Goal: Information Seeking & Learning: Learn about a topic

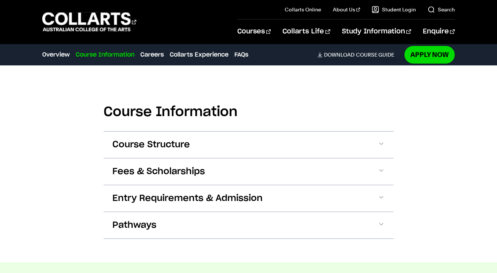
scroll to position [821, 0]
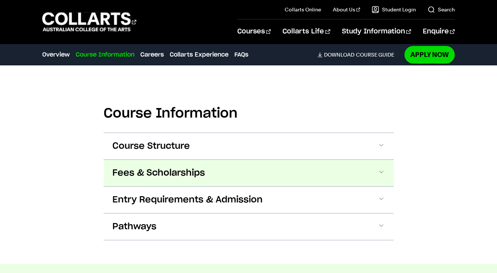
click at [307, 160] on button "Fees & Scholarships" at bounding box center [248, 173] width 290 height 26
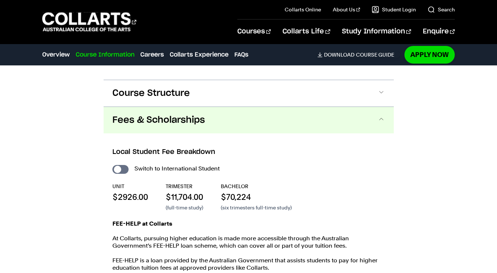
scroll to position [867, 0]
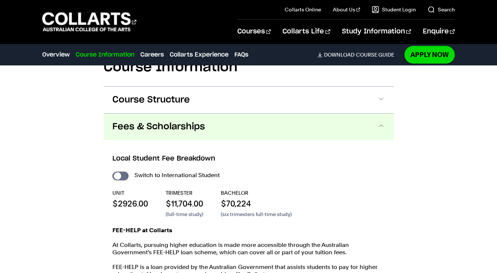
click at [120, 170] on div "Switch to International Student UNIT $2926.00 TRIMESTER $11,704.00 (full-time s…" at bounding box center [248, 235] width 272 height 130
click at [120, 171] on input "International Student" at bounding box center [120, 175] width 16 height 9
checkbox input "true"
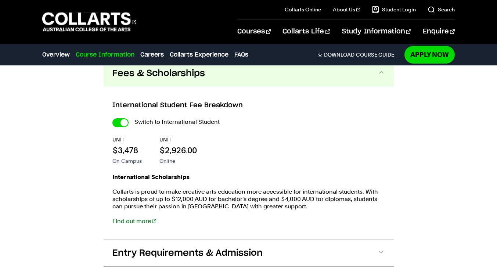
scroll to position [830, 0]
click at [125, 119] on input "International Student" at bounding box center [120, 123] width 16 height 9
checkbox input "false"
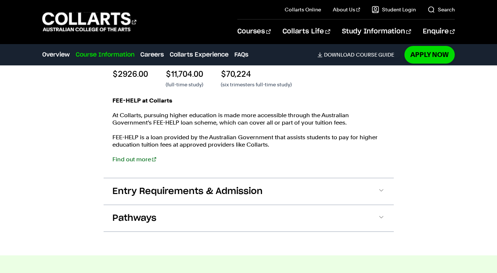
scroll to position [998, 0]
